Goal: Information Seeking & Learning: Learn about a topic

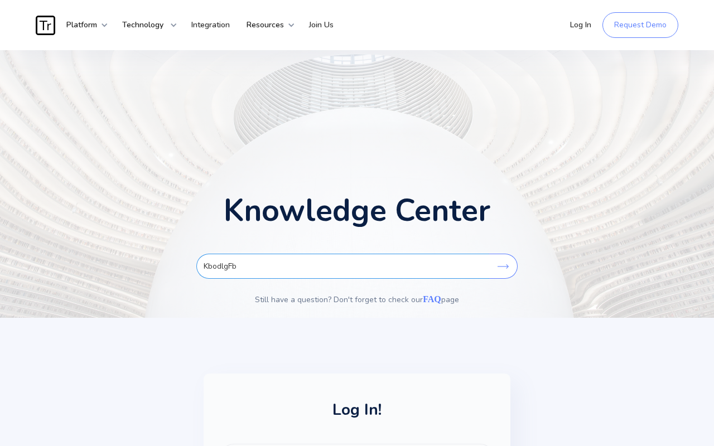
type input "KbodlgFb"
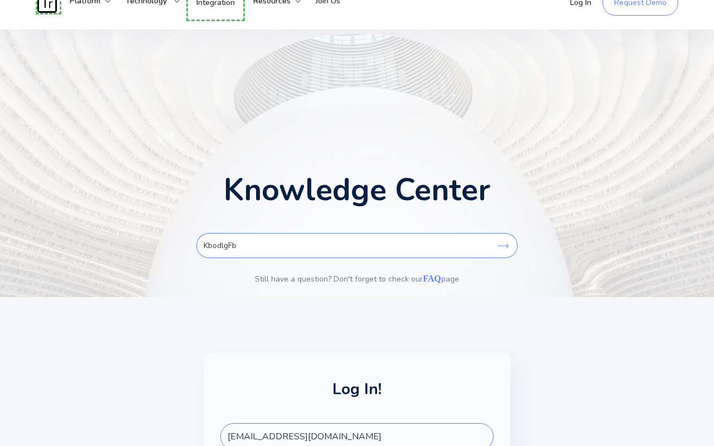
scroll to position [26, 0]
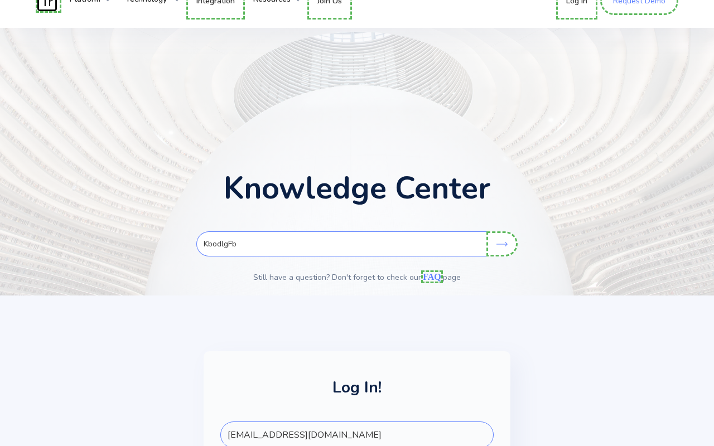
type input "[EMAIL_ADDRESS][DOMAIN_NAME]"
click at [428, 277] on link "FAQ" at bounding box center [432, 276] width 22 height 13
click at [640, 13] on link "Request Demo" at bounding box center [639, 1] width 78 height 28
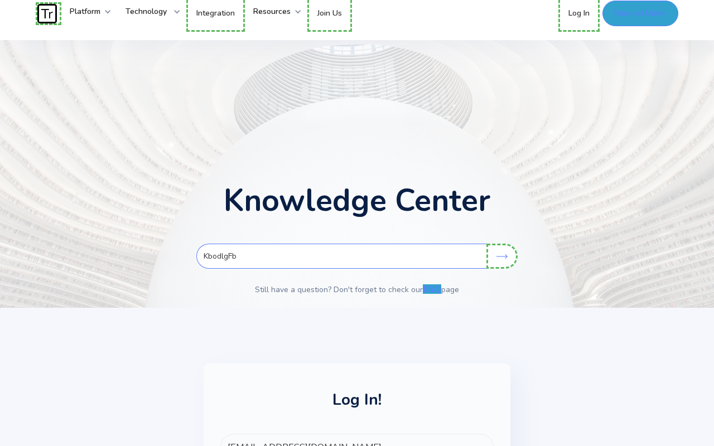
click at [579, 17] on link "Log In" at bounding box center [578, 13] width 41 height 37
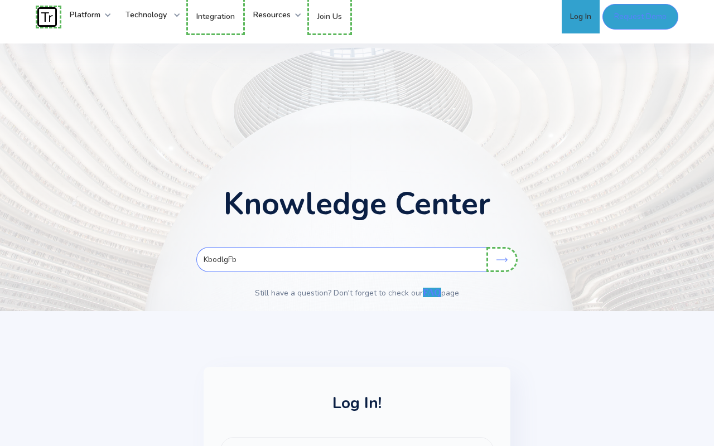
click at [337, 17] on link "Join Us" at bounding box center [329, 16] width 45 height 37
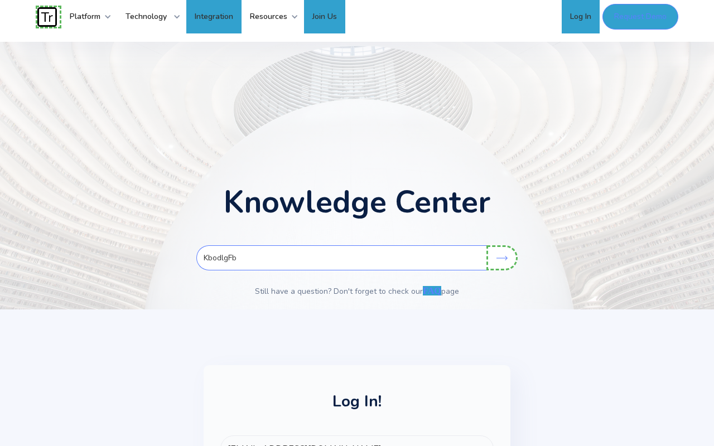
click at [218, 17] on link "Integration" at bounding box center [213, 16] width 55 height 33
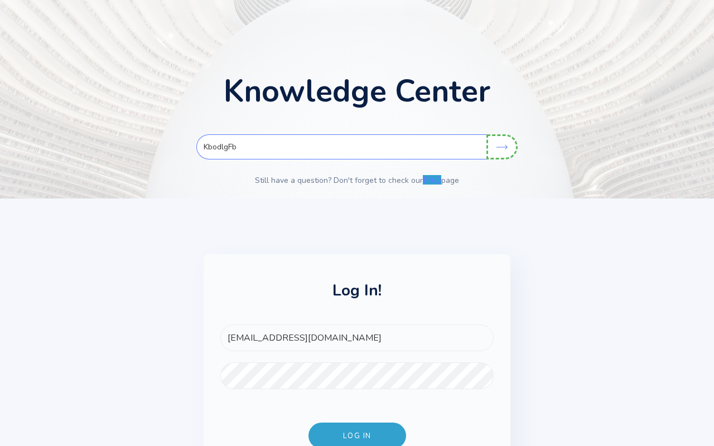
click at [503, 160] on input "Search" at bounding box center [501, 146] width 31 height 25
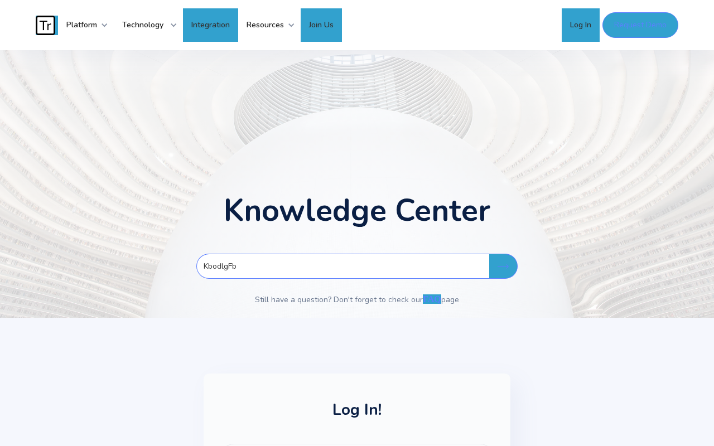
scroll to position [0, 0]
